Goal: Information Seeking & Learning: Compare options

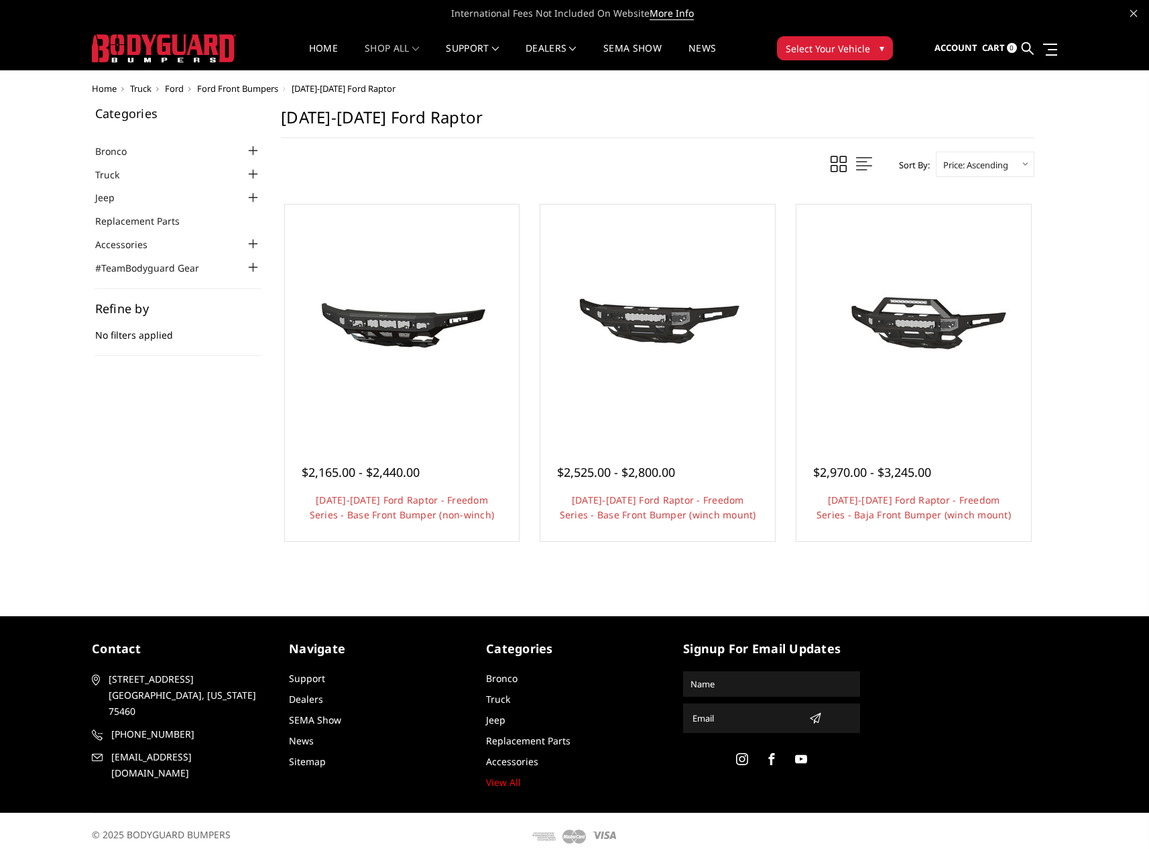
click at [174, 87] on span "Ford" at bounding box center [174, 88] width 19 height 12
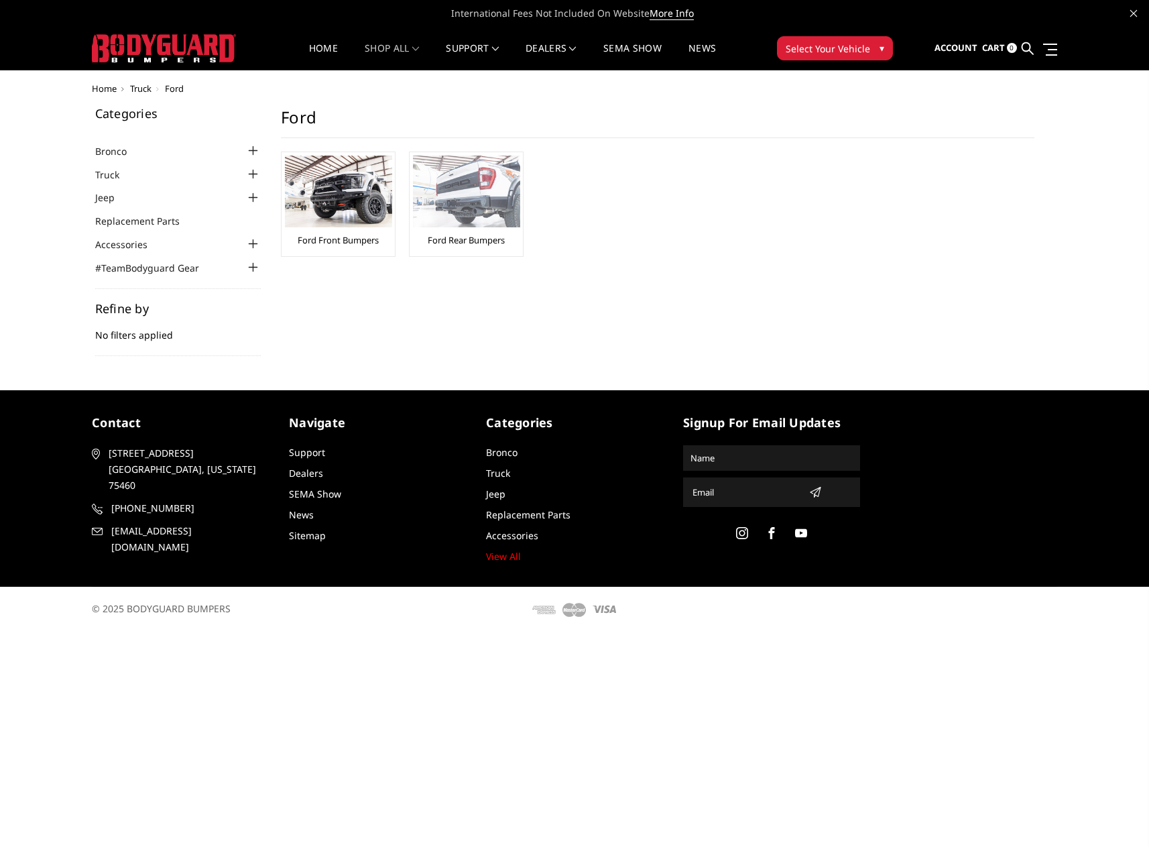
click at [444, 235] on link "Ford Rear Bumpers" at bounding box center [466, 240] width 77 height 12
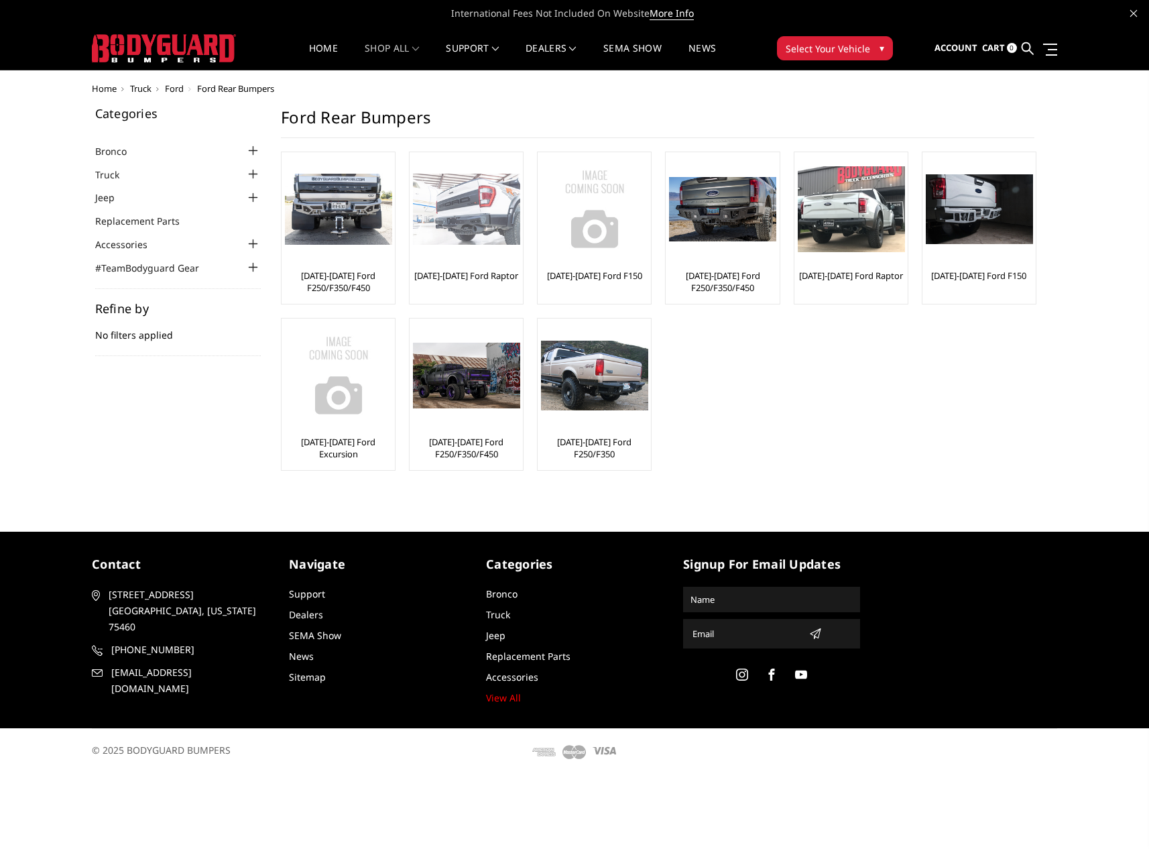
click at [460, 278] on link "[DATE]-[DATE] Ford Raptor" at bounding box center [466, 275] width 104 height 12
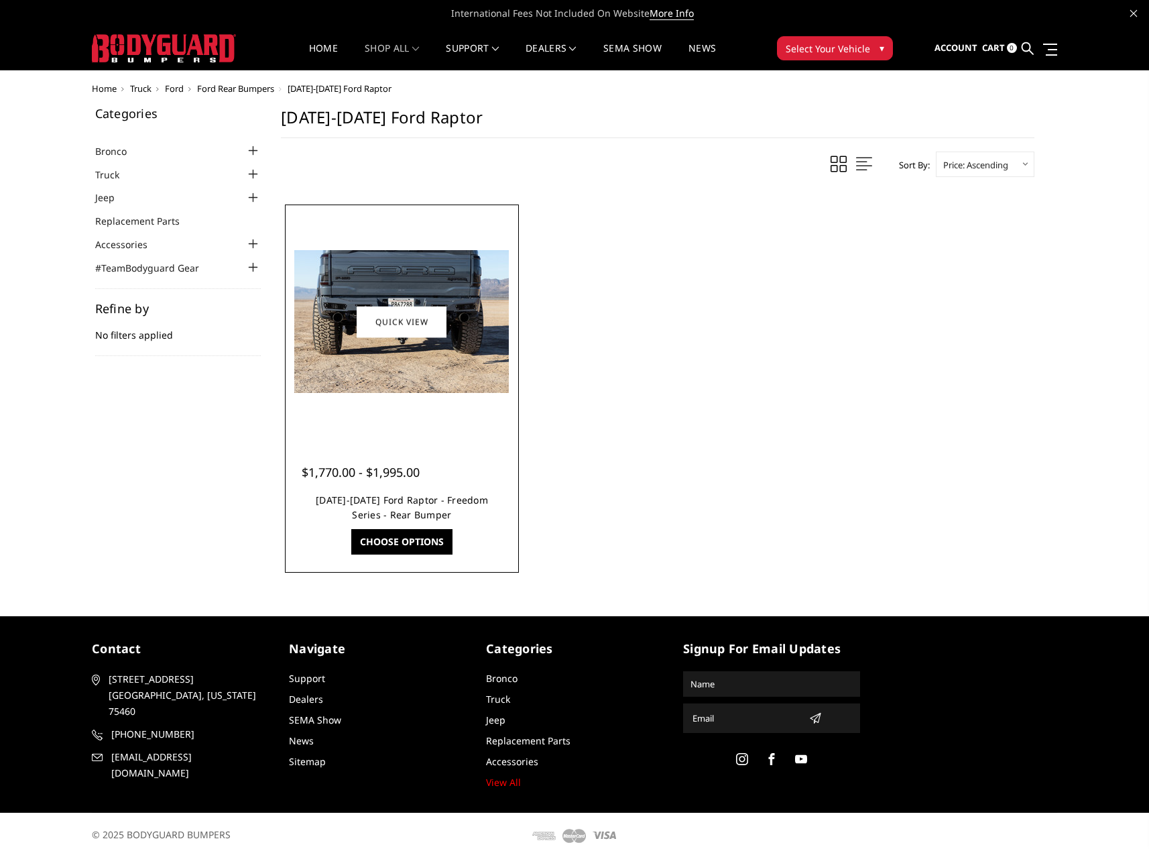
click at [403, 504] on link "2021-2025 Ford Raptor - Freedom Series - Rear Bumper" at bounding box center [402, 506] width 172 height 27
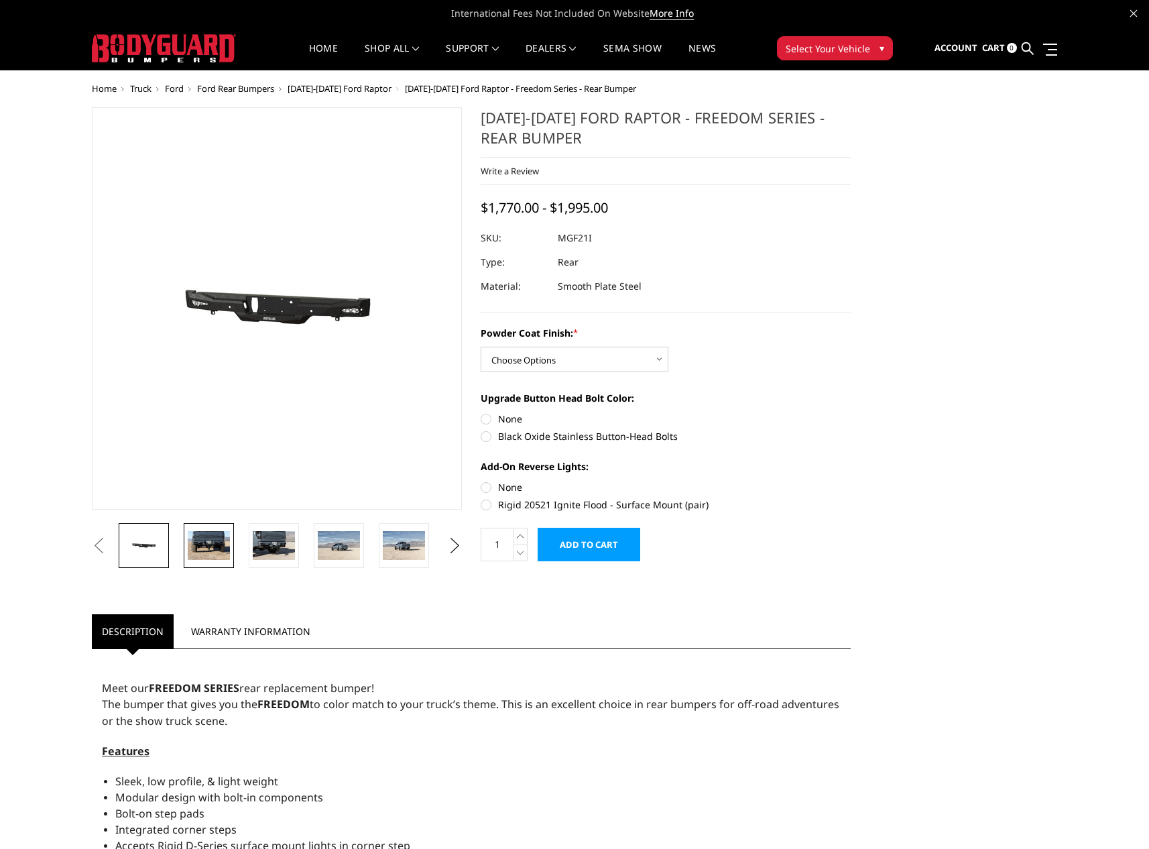
click at [203, 539] on img at bounding box center [209, 545] width 42 height 28
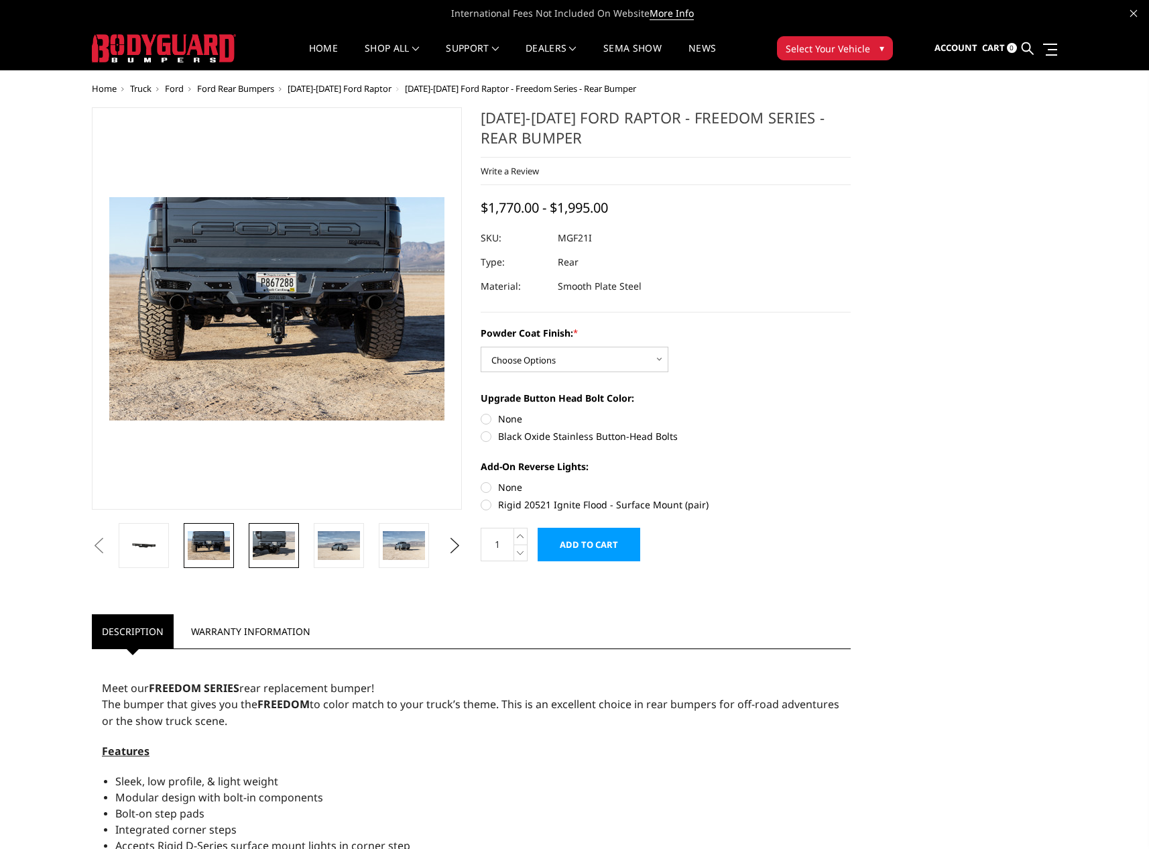
click at [276, 550] on img at bounding box center [274, 545] width 42 height 28
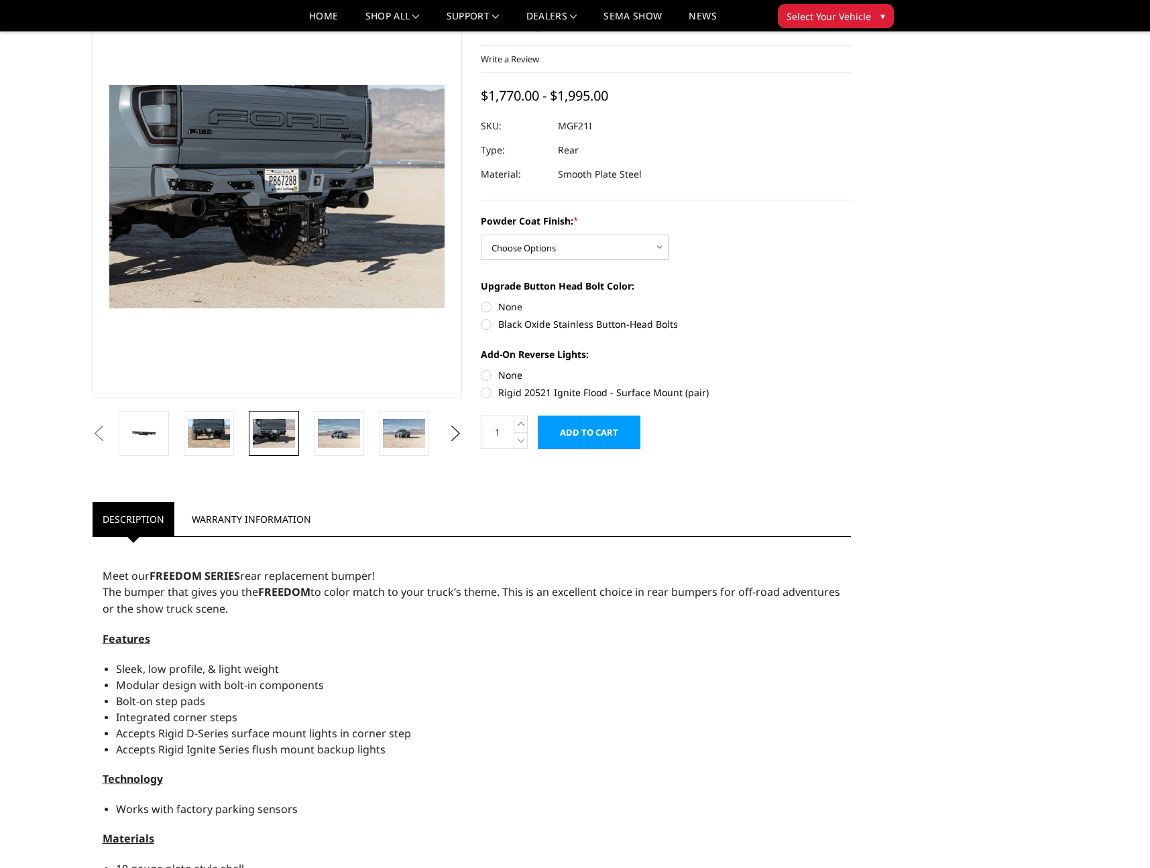
scroll to position [62, 0]
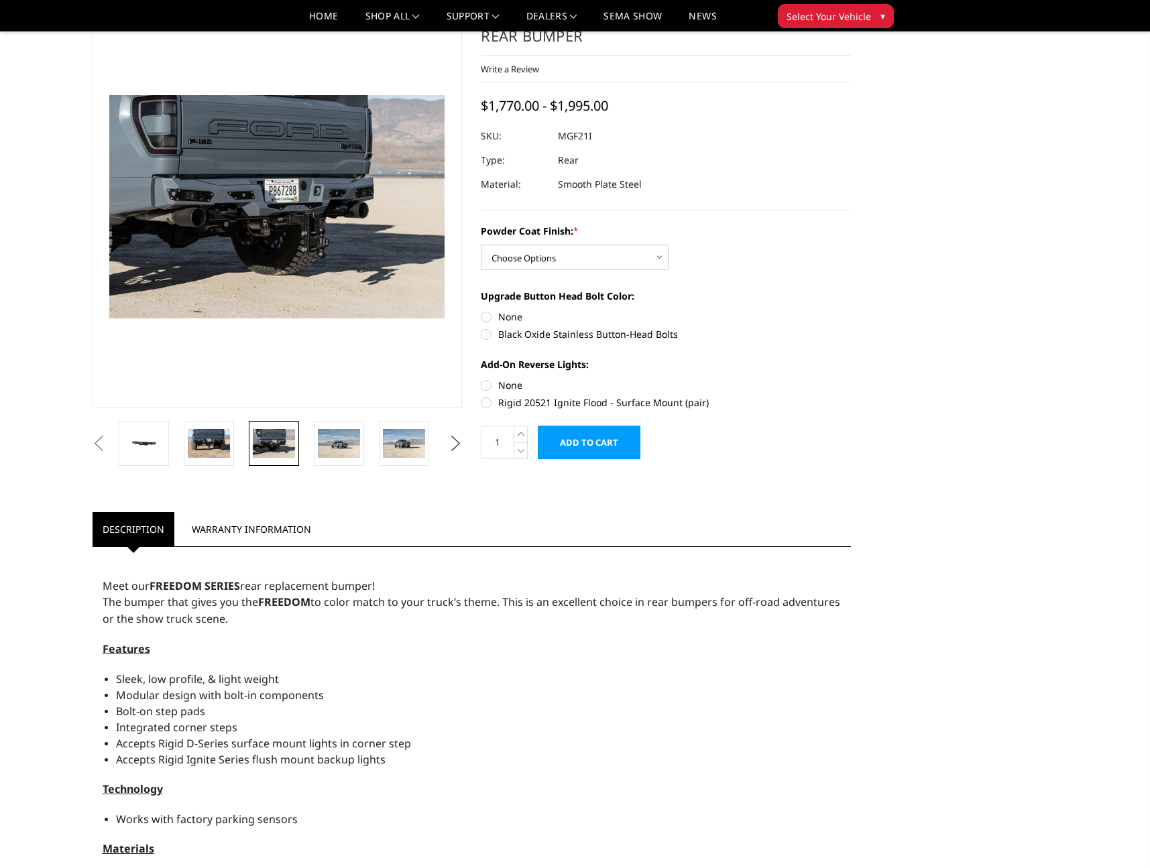
click at [451, 446] on button "Next" at bounding box center [455, 444] width 20 height 20
click at [414, 448] on img at bounding box center [404, 443] width 42 height 28
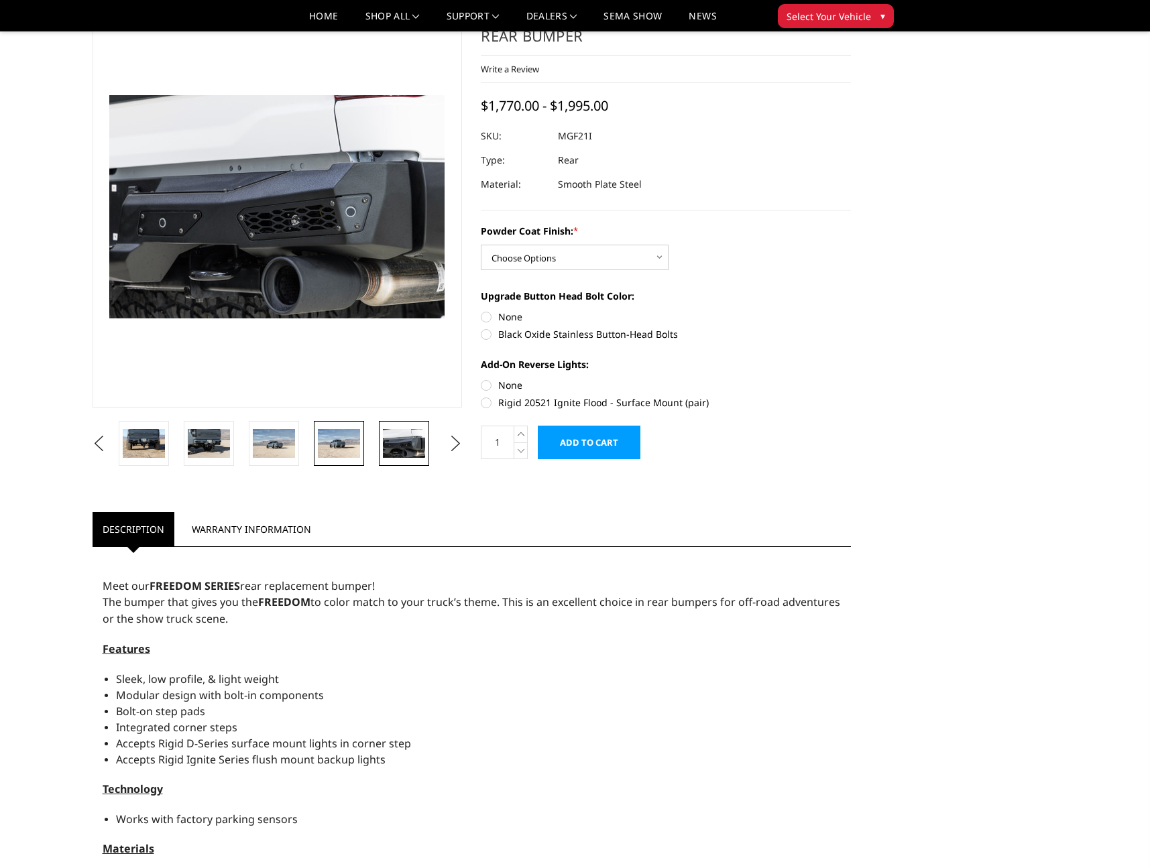
click at [353, 439] on img at bounding box center [339, 443] width 42 height 28
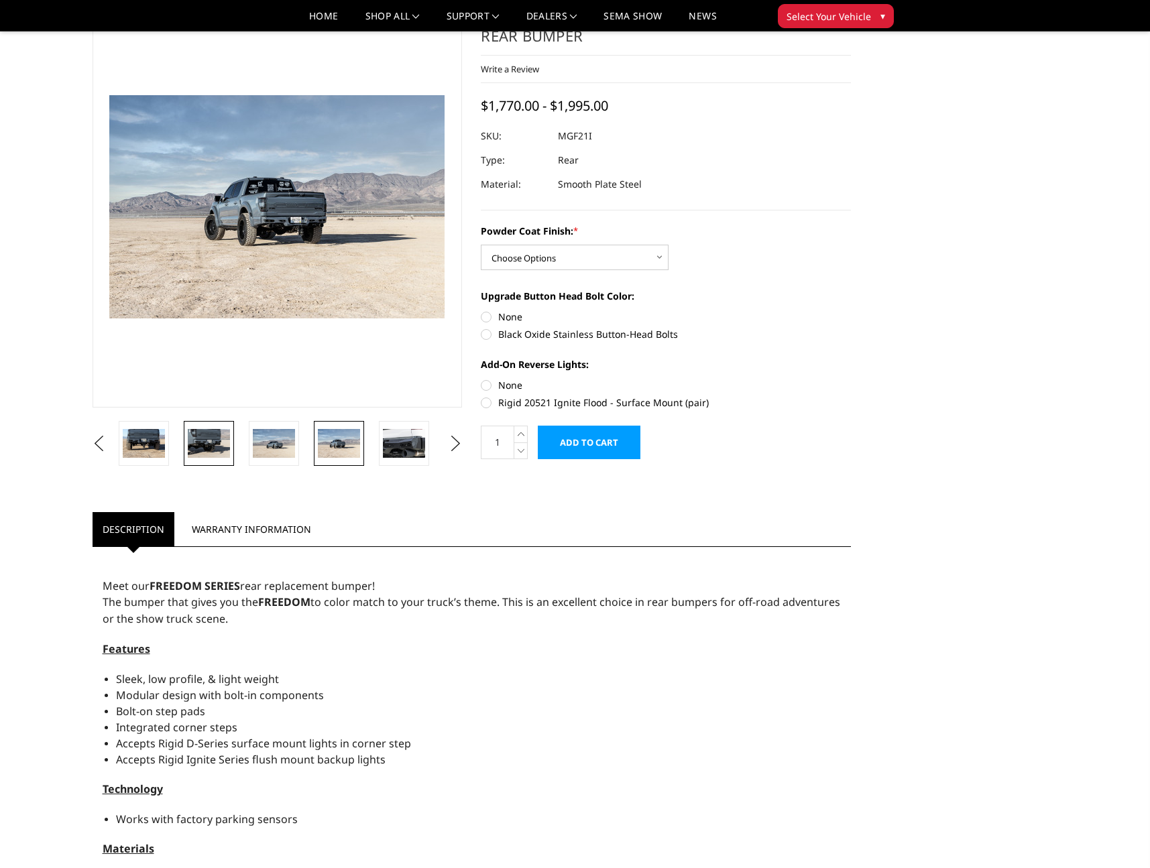
drag, startPoint x: 267, startPoint y: 442, endPoint x: 213, endPoint y: 446, distance: 54.5
click at [267, 442] on img at bounding box center [274, 443] width 42 height 28
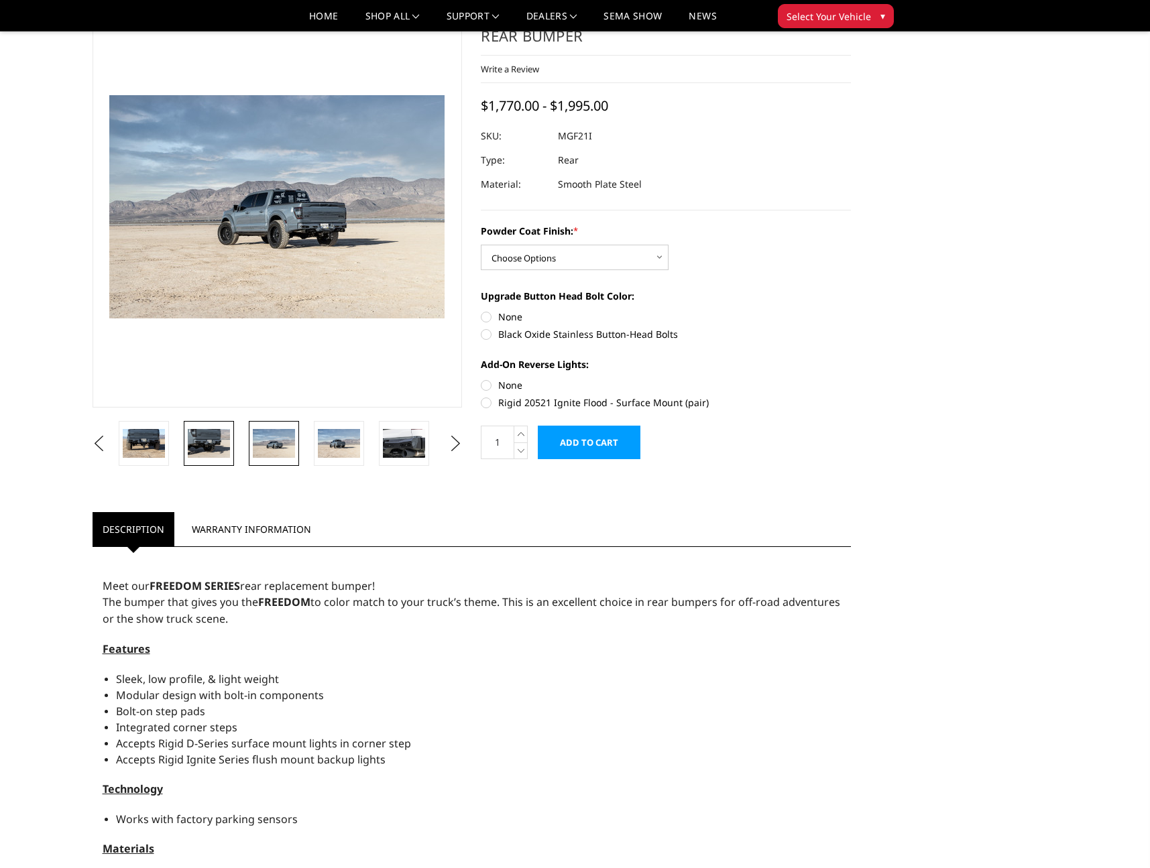
click at [210, 446] on img at bounding box center [209, 443] width 42 height 28
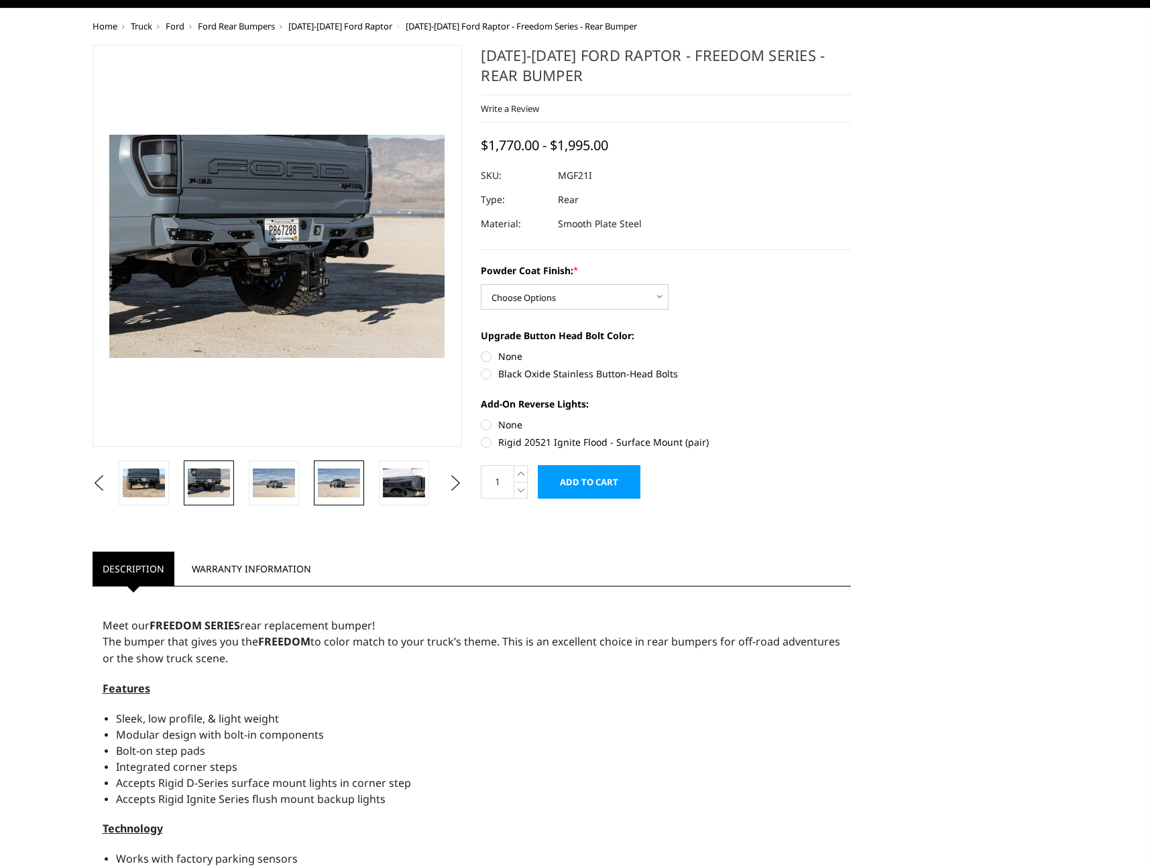
scroll to position [9, 0]
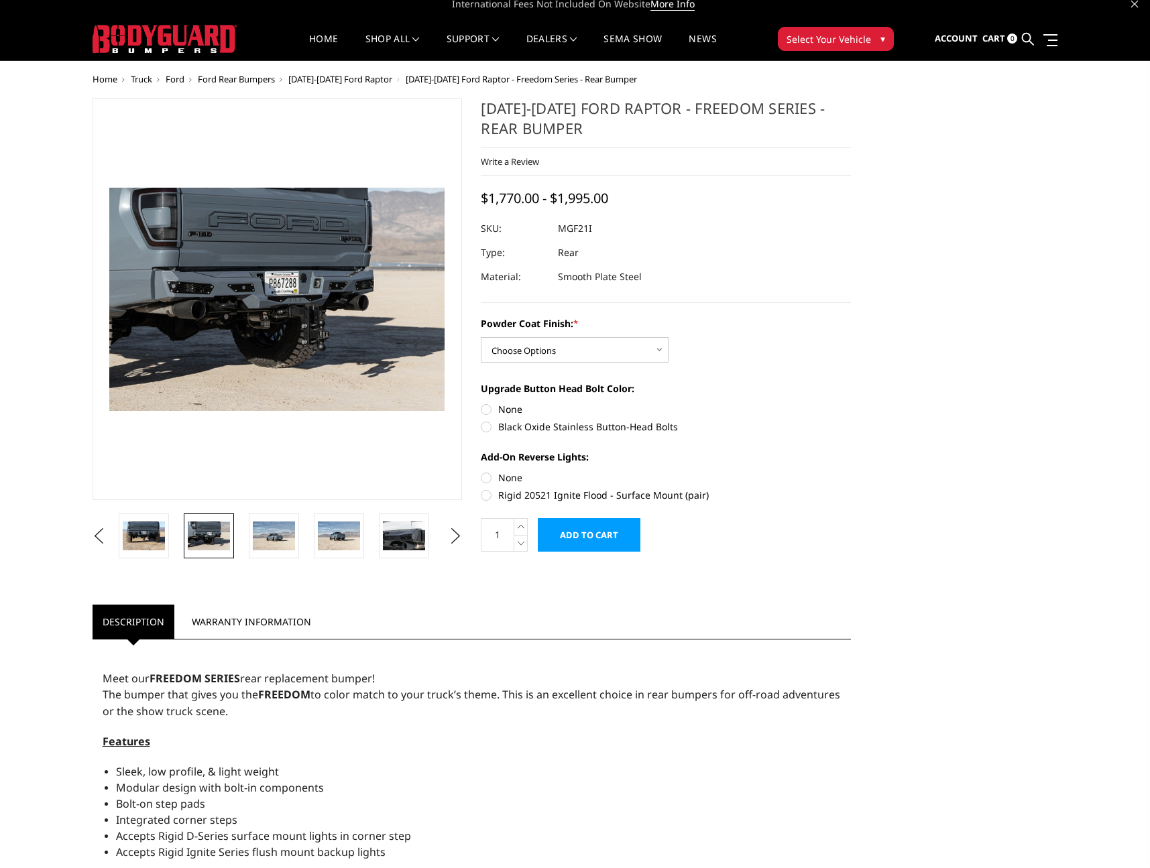
click at [585, 621] on ul "Description Warranty Information" at bounding box center [472, 622] width 759 height 35
select select "2764"
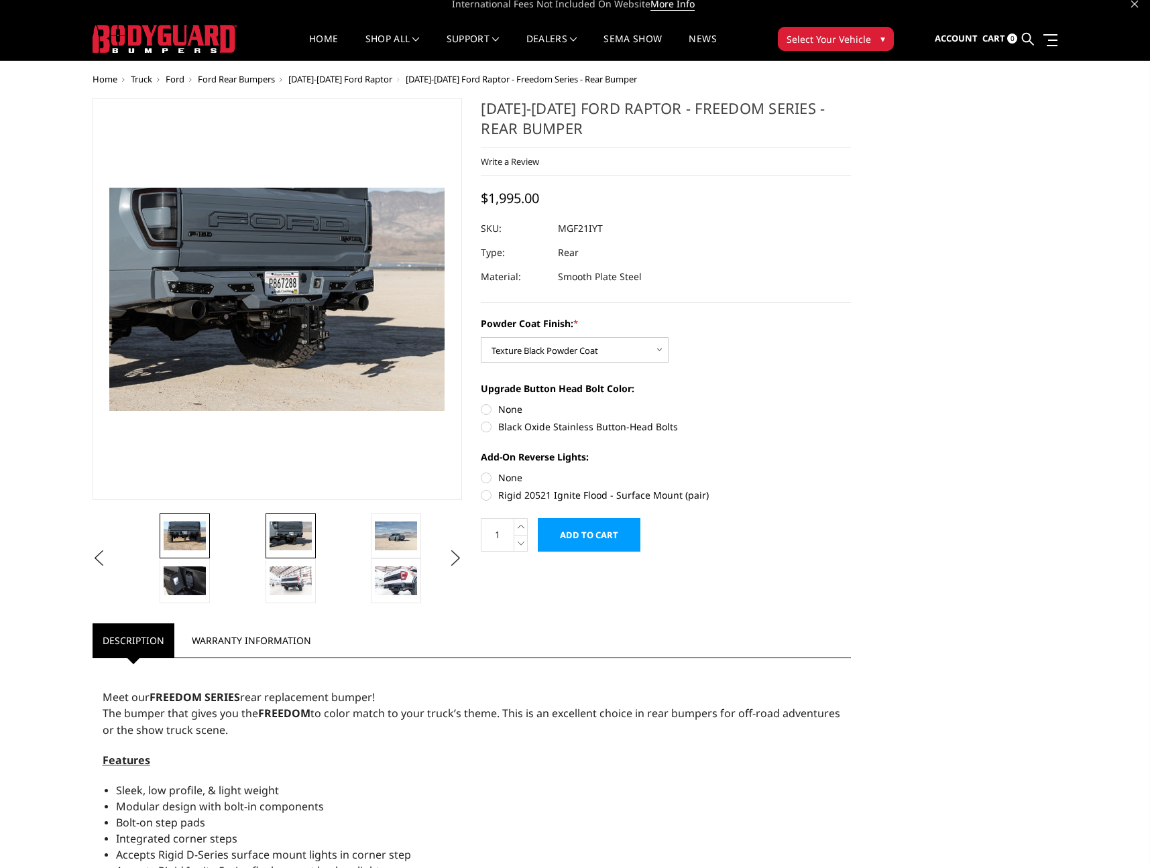
click at [197, 529] on img at bounding box center [185, 536] width 42 height 28
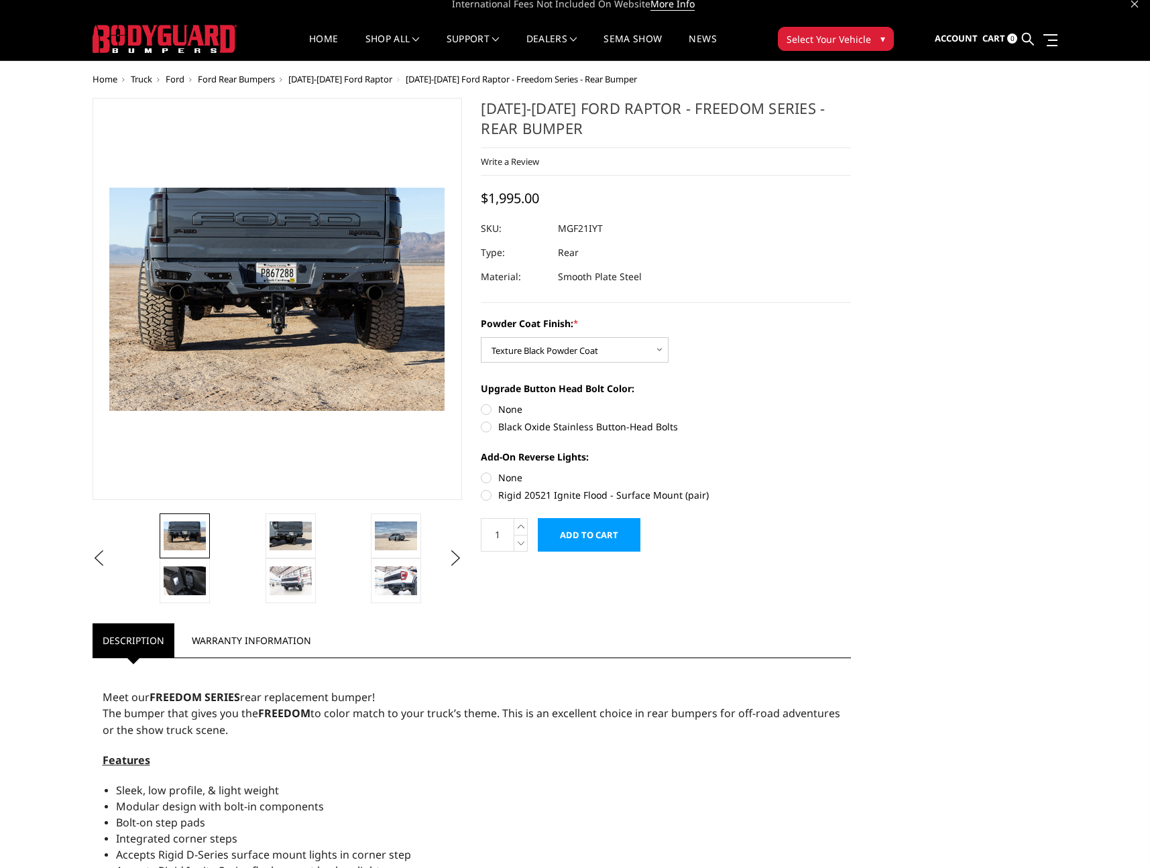
click at [513, 429] on label "Black Oxide Stainless Button-Head Bolts" at bounding box center [666, 427] width 370 height 14
click at [851, 403] on input "Black Oxide Stainless Button-Head Bolts" at bounding box center [851, 402] width 1 height 1
radio input "true"
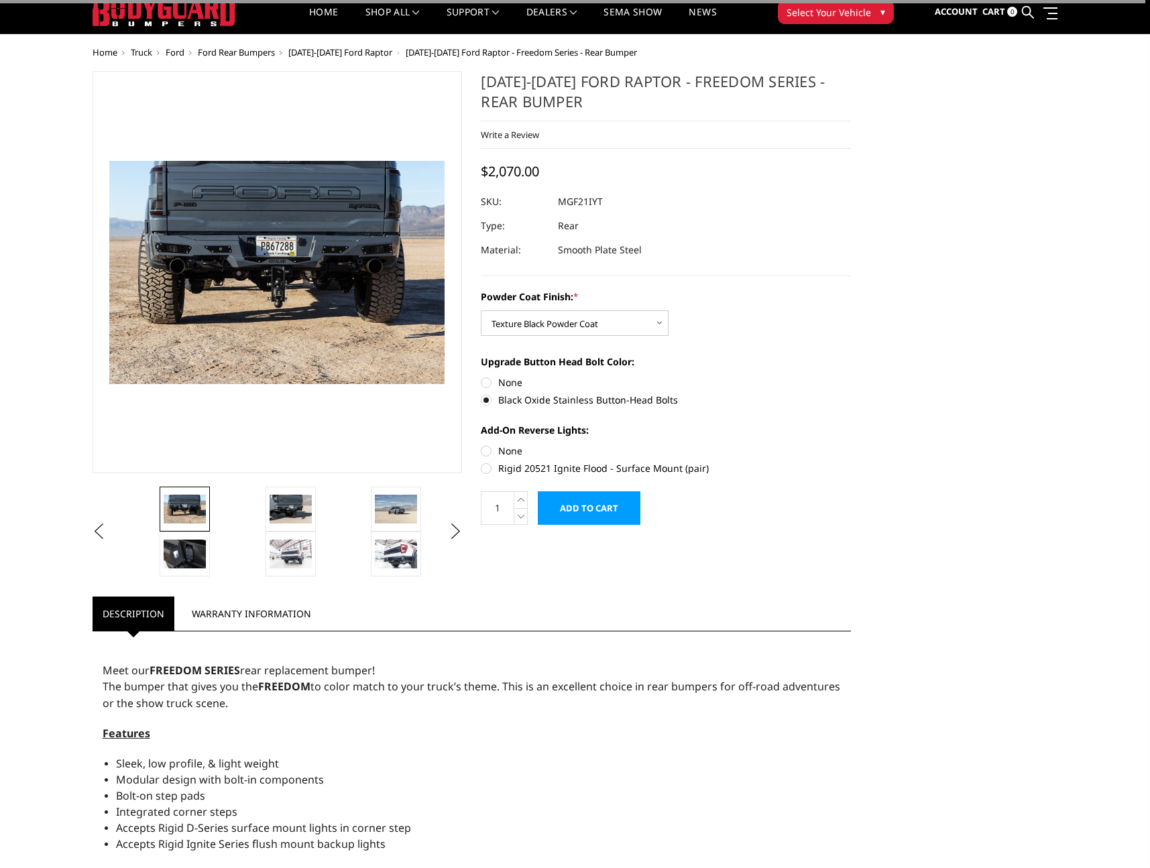
click at [506, 463] on label "Rigid 20521 Ignite Flood - Surface Mount (pair)" at bounding box center [666, 468] width 370 height 14
click at [851, 444] on input "Rigid 20521 Ignite Flood - Surface Mount (pair)" at bounding box center [851, 444] width 1 height 1
radio input "true"
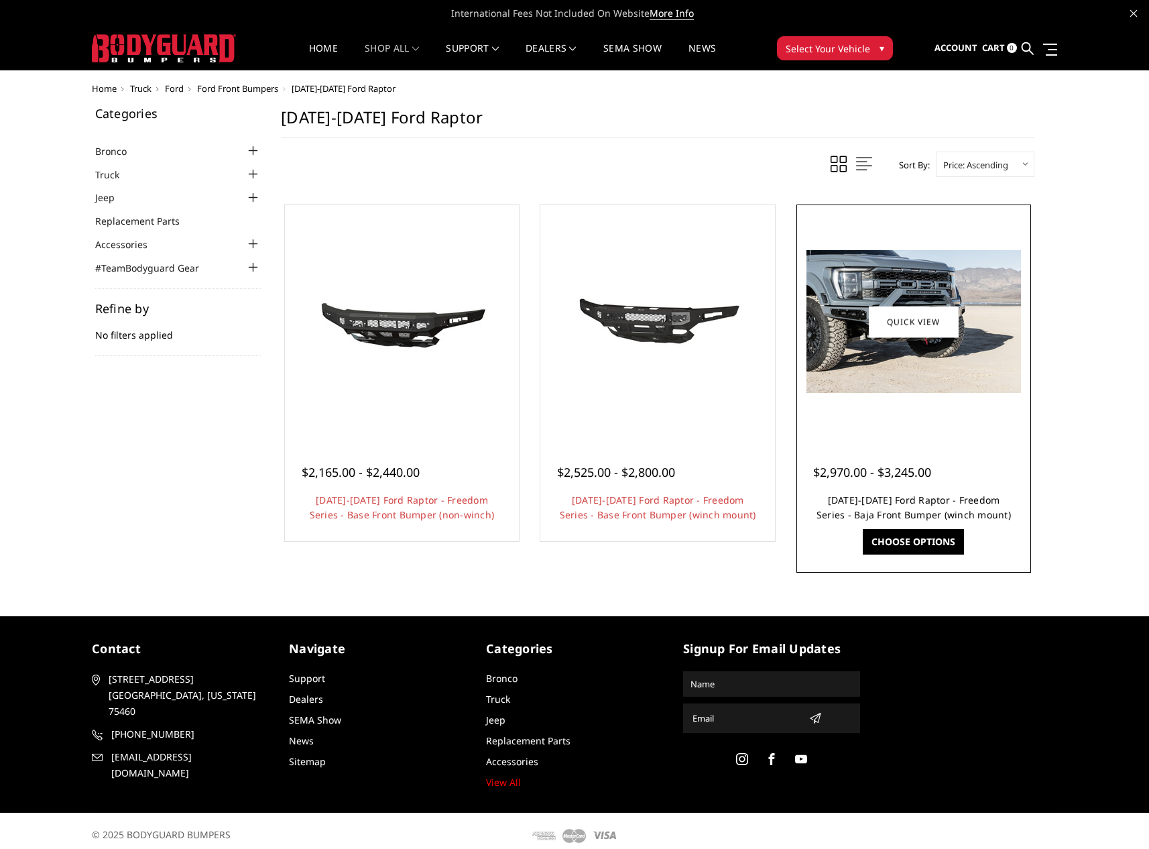
click at [889, 504] on link "2021-2025 Ford Raptor - Freedom Series - Baja Front Bumper (winch mount)" at bounding box center [914, 506] width 194 height 27
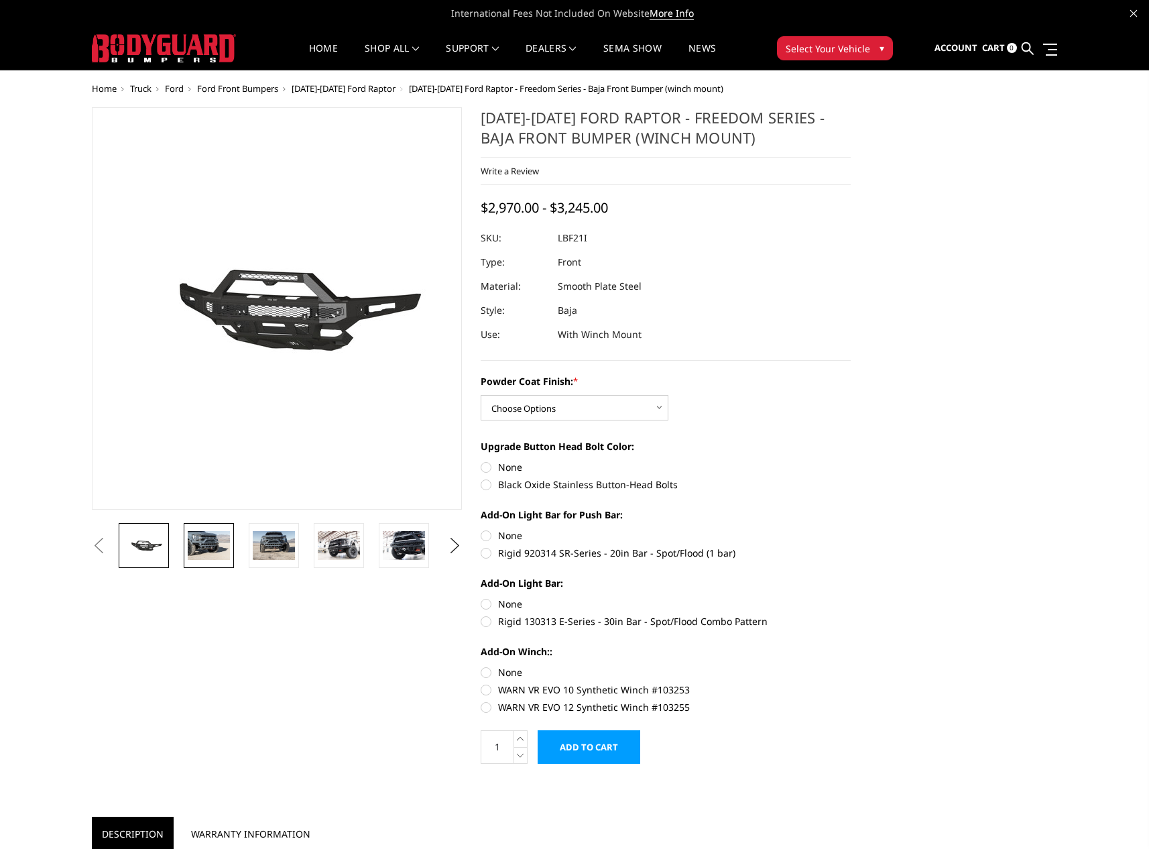
click at [216, 553] on img at bounding box center [209, 545] width 42 height 28
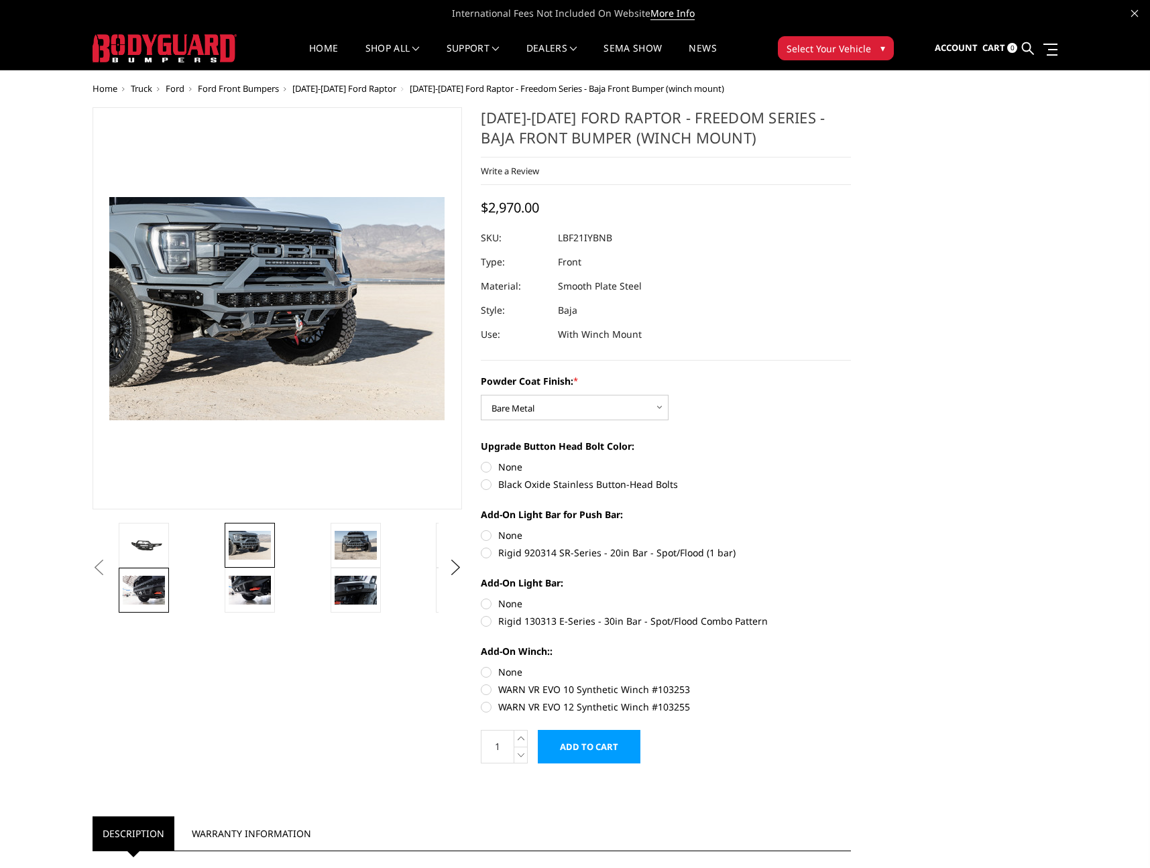
click at [155, 604] on img at bounding box center [144, 590] width 42 height 28
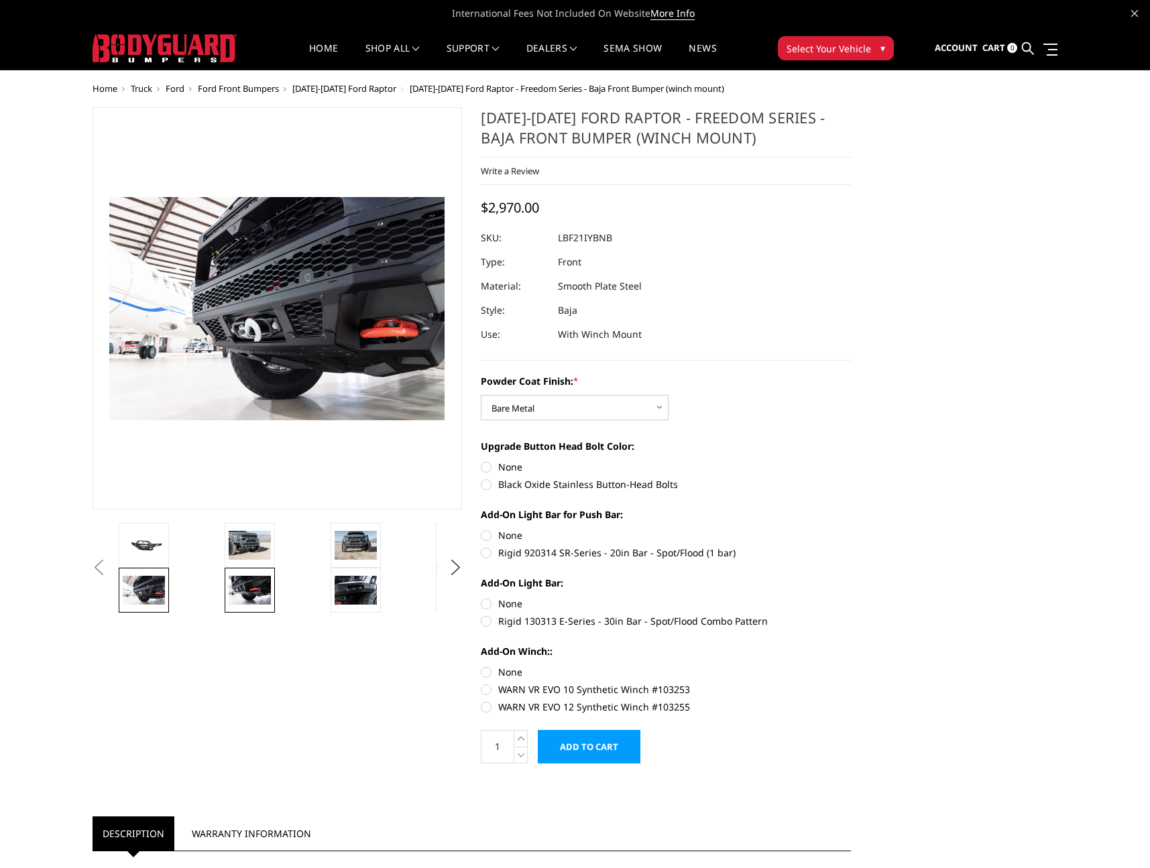
click at [255, 595] on img at bounding box center [250, 590] width 42 height 28
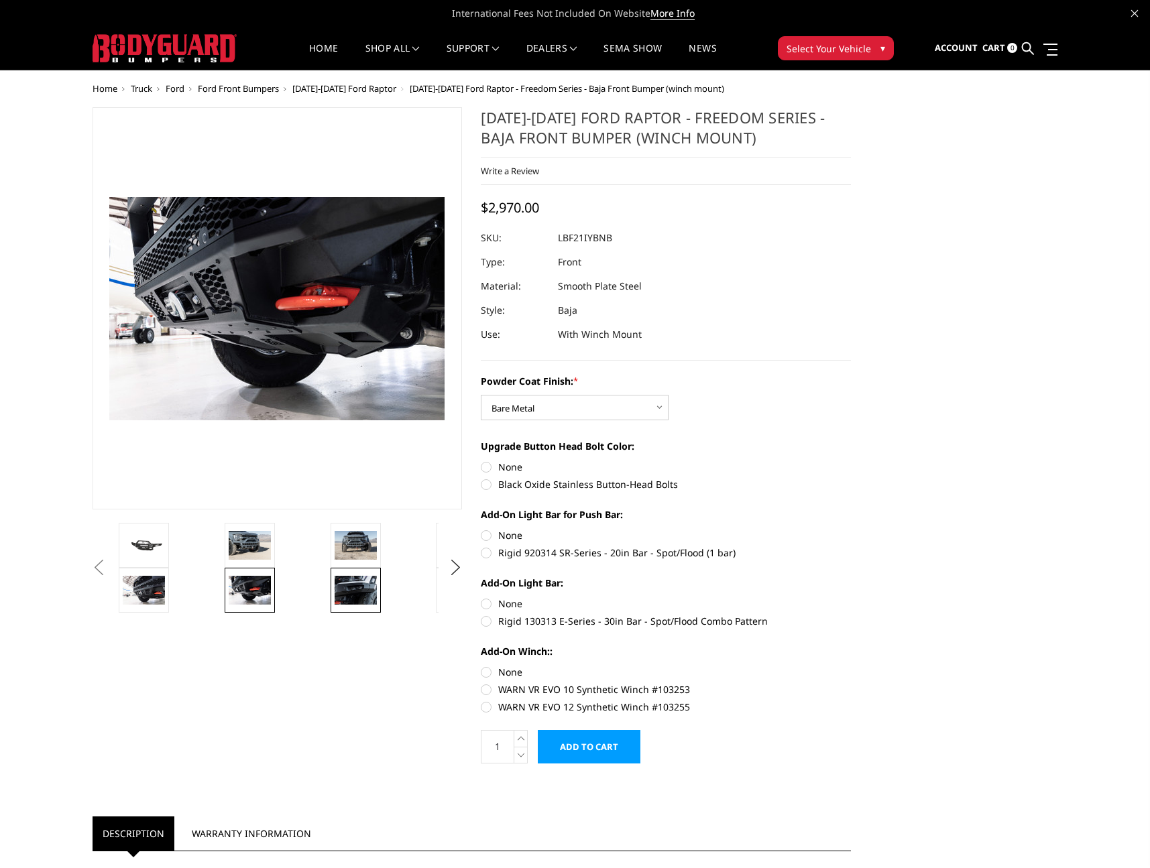
click at [375, 590] on img at bounding box center [356, 590] width 42 height 28
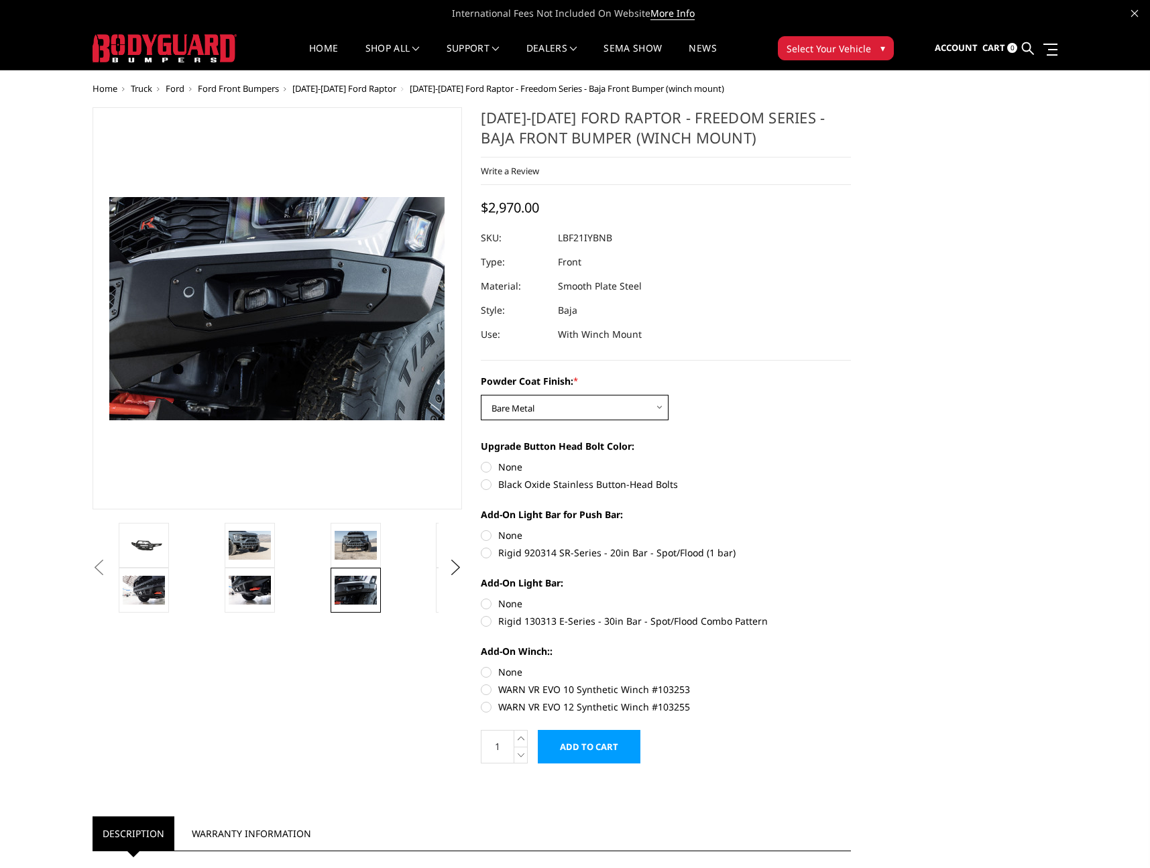
select select "2766"
click at [532, 485] on label "Black Oxide Stainless Button-Head Bolts" at bounding box center [666, 484] width 370 height 14
click at [851, 461] on input "Black Oxide Stainless Button-Head Bolts" at bounding box center [851, 460] width 1 height 1
radio input "true"
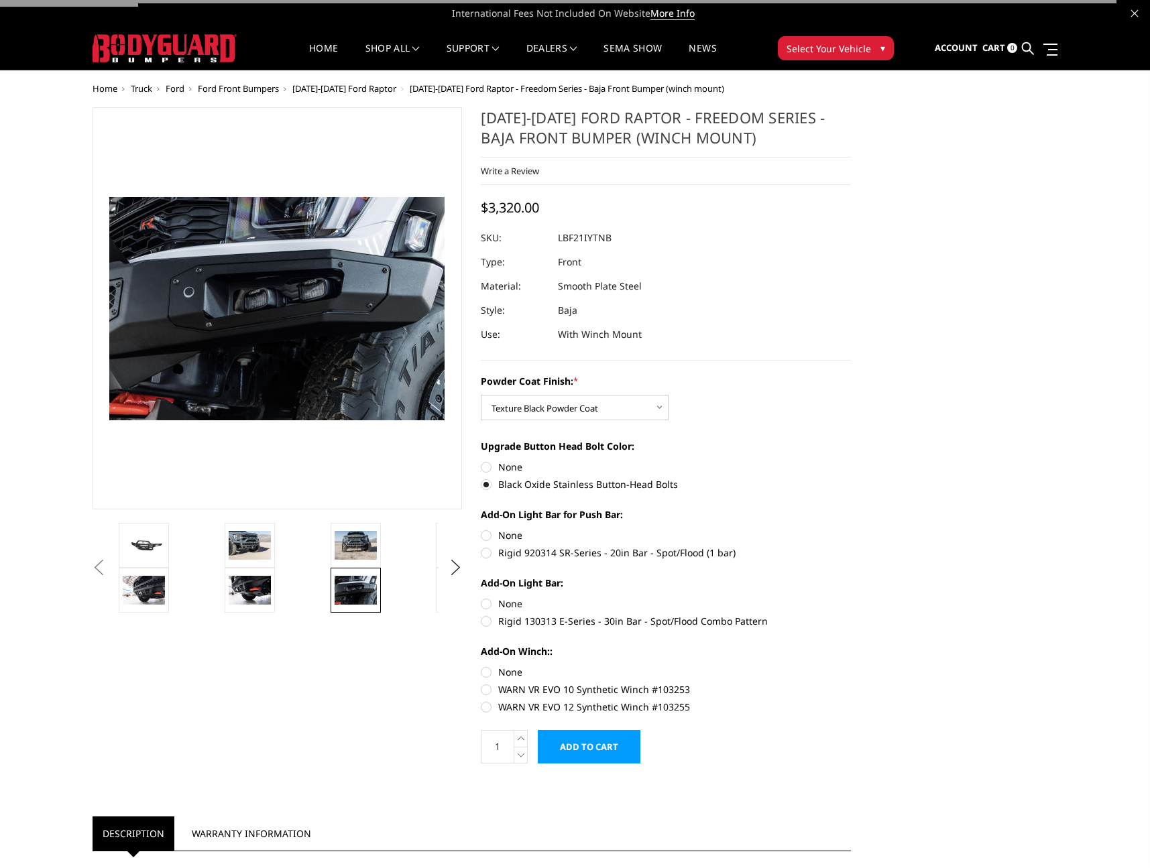
click at [514, 554] on label "Rigid 920314 SR-Series - 20in Bar - Spot/Flood (1 bar)" at bounding box center [666, 553] width 370 height 14
click at [851, 529] on input "Rigid 920314 SR-Series - 20in Bar - Spot/Flood (1 bar)" at bounding box center [851, 528] width 1 height 1
radio input "true"
click at [526, 619] on label "Rigid 130313 E-Series - 30in Bar - Spot/Flood Combo Pattern" at bounding box center [666, 621] width 370 height 14
click at [851, 597] on input "Rigid 130313 E-Series - 30in Bar - Spot/Flood Combo Pattern" at bounding box center [851, 597] width 1 height 1
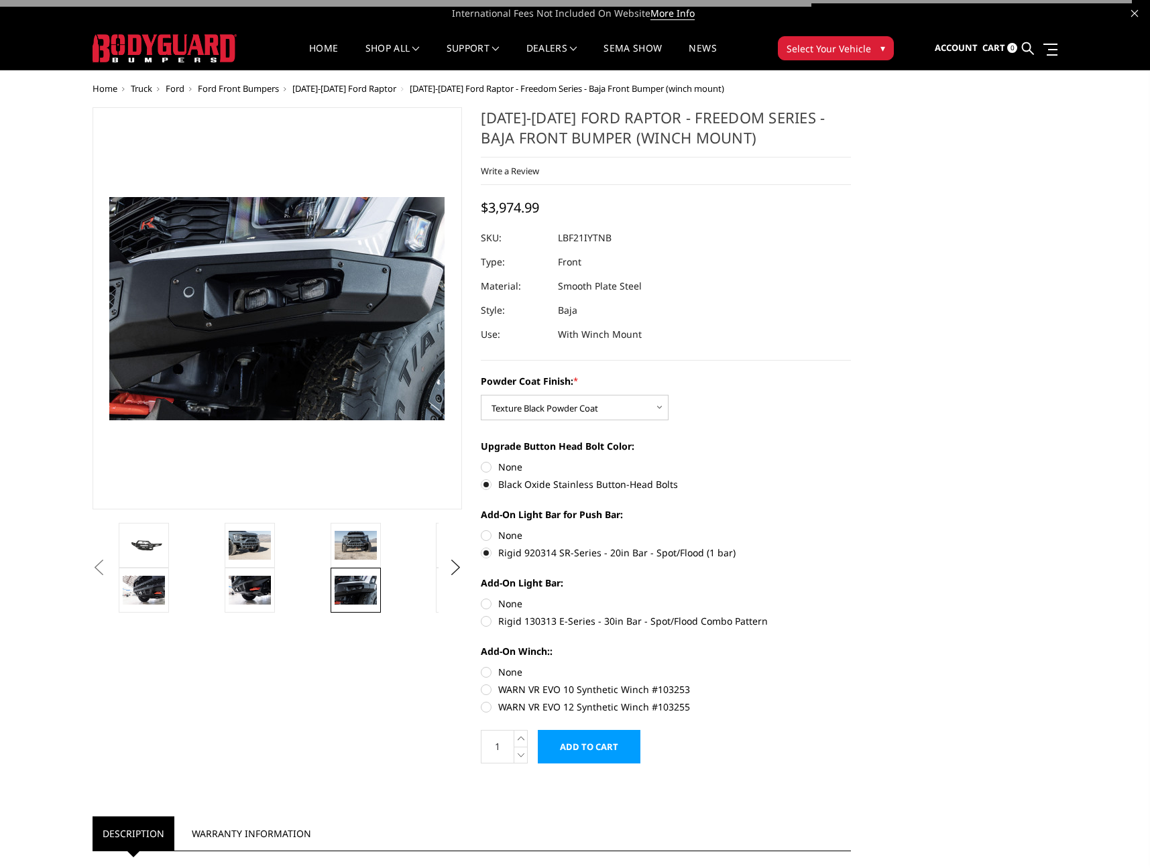
radio input "true"
click at [541, 705] on label "WARN VR EVO 12 Synthetic Winch #103255" at bounding box center [666, 707] width 370 height 14
click at [851, 683] on input "WARN VR EVO 12 Synthetic Winch #103255" at bounding box center [851, 682] width 1 height 1
radio input "true"
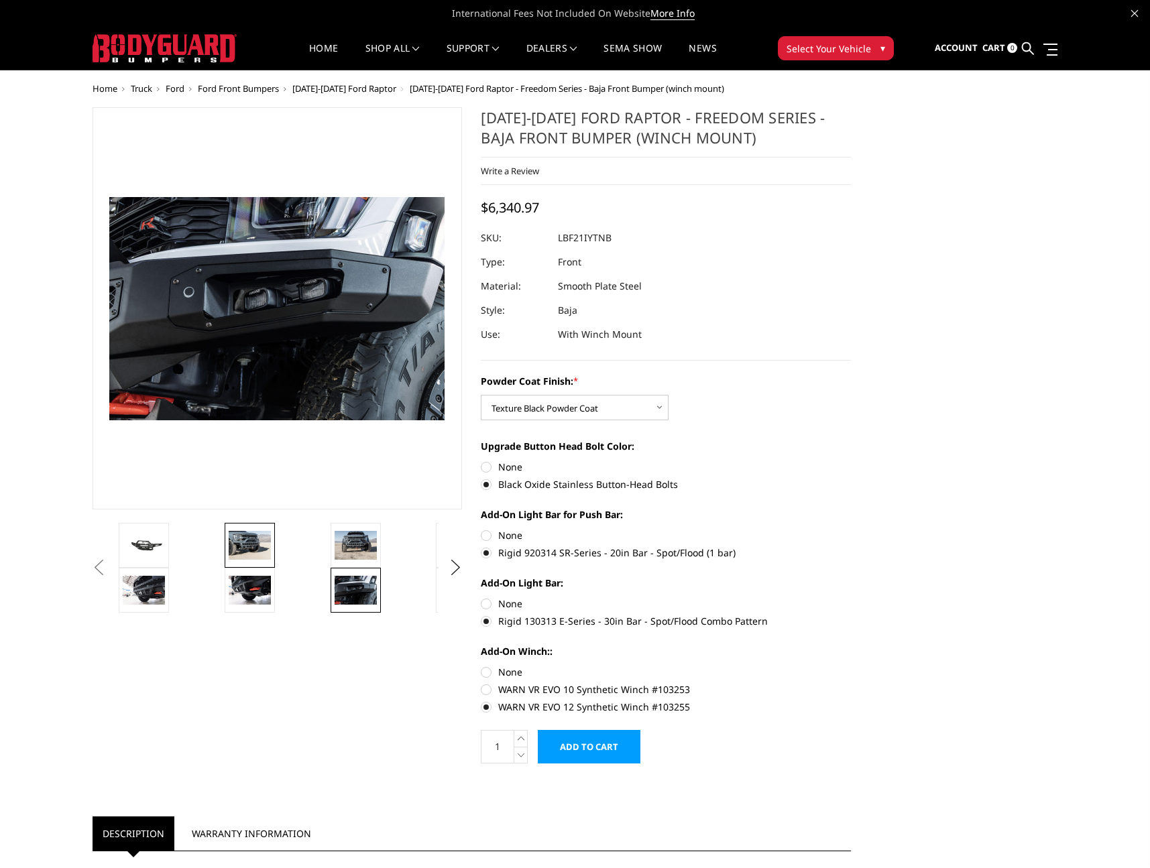
click at [263, 550] on img at bounding box center [250, 545] width 42 height 28
